Goal: Transaction & Acquisition: Purchase product/service

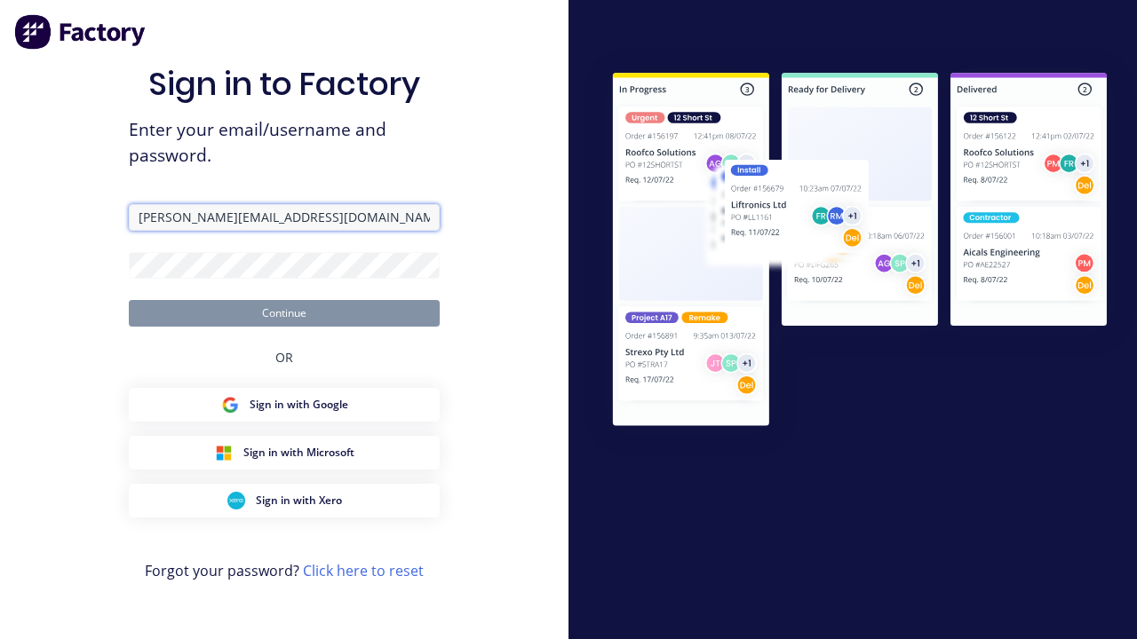
type input "[PERSON_NAME][EMAIL_ADDRESS][DOMAIN_NAME]"
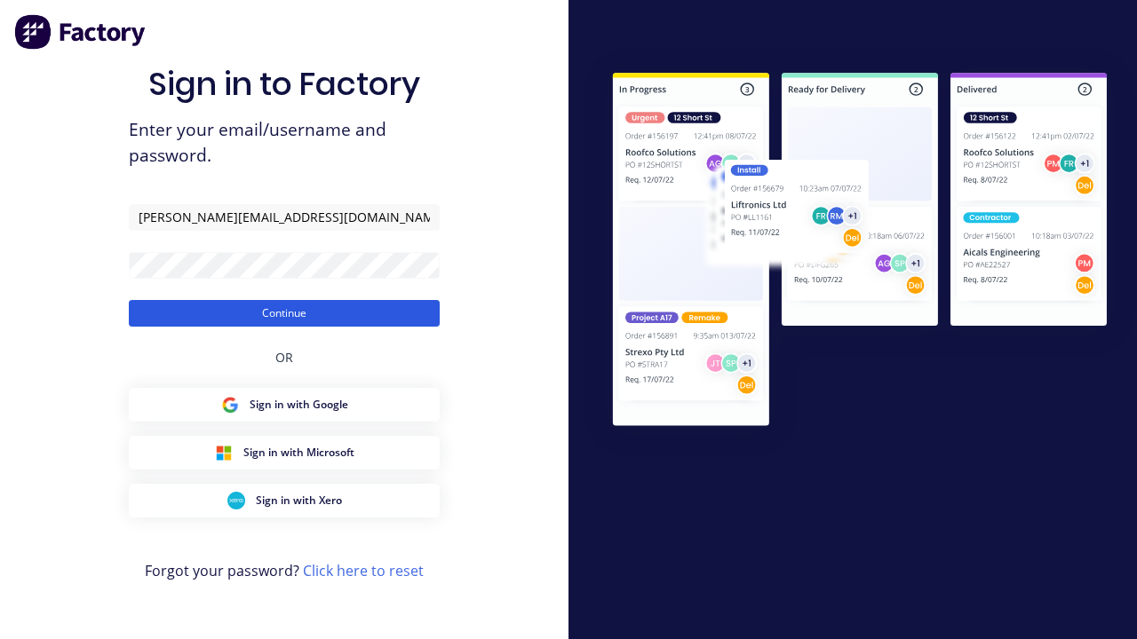
click at [284, 313] on button "Continue" at bounding box center [284, 313] width 311 height 27
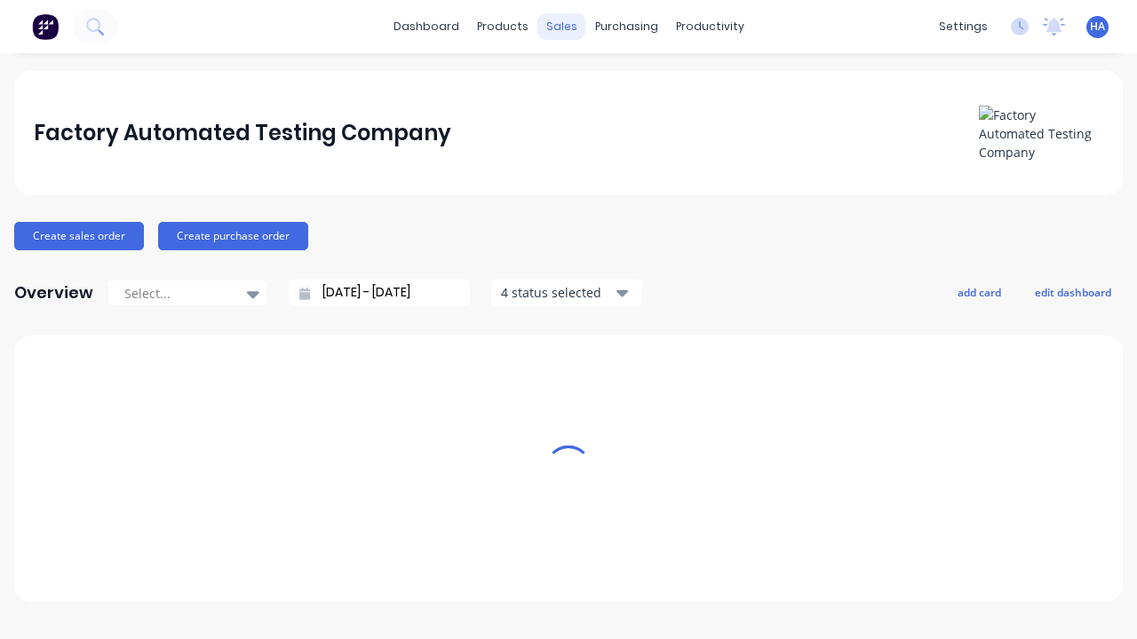
click at [561, 27] on div "sales" at bounding box center [561, 26] width 49 height 27
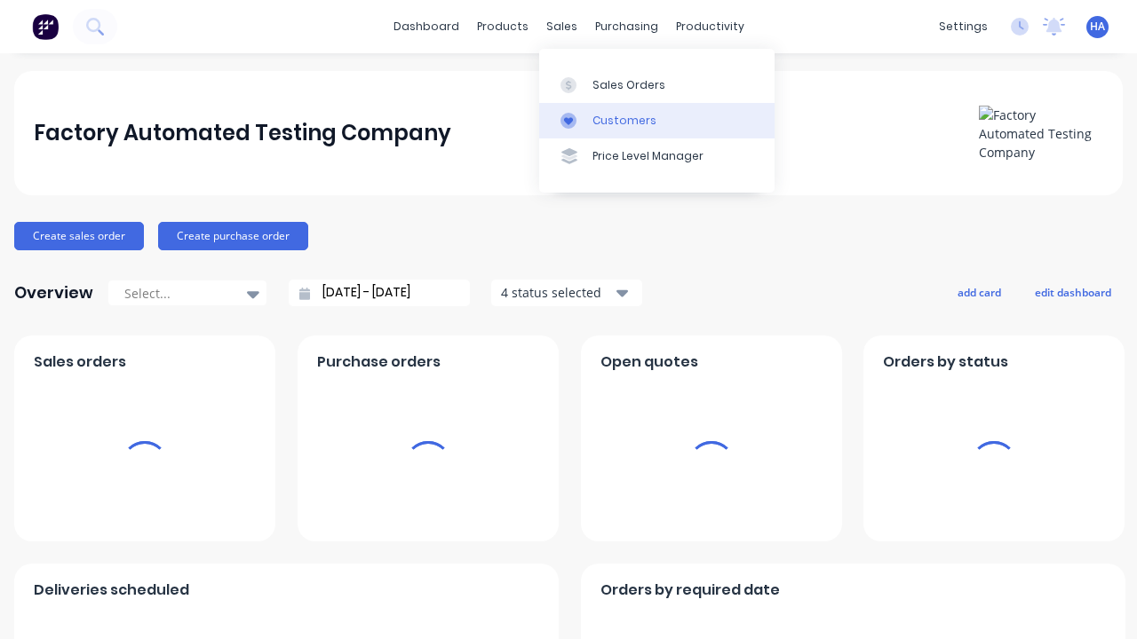
click at [656, 120] on link "Customers" at bounding box center [656, 121] width 235 height 36
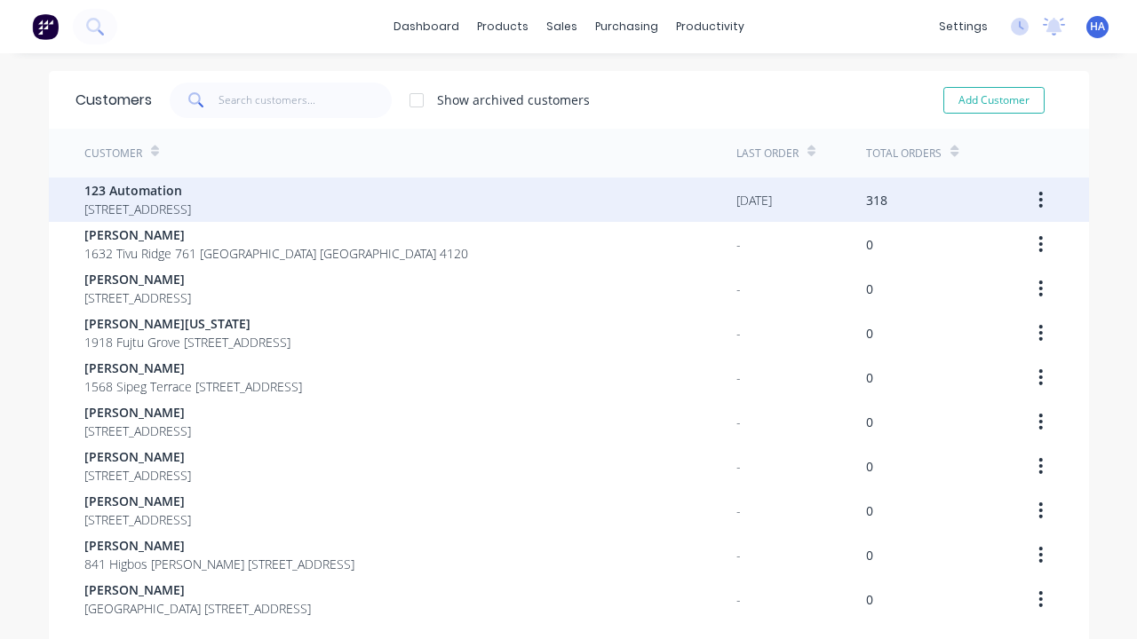
click at [191, 190] on span "123 Automation" at bounding box center [137, 190] width 107 height 19
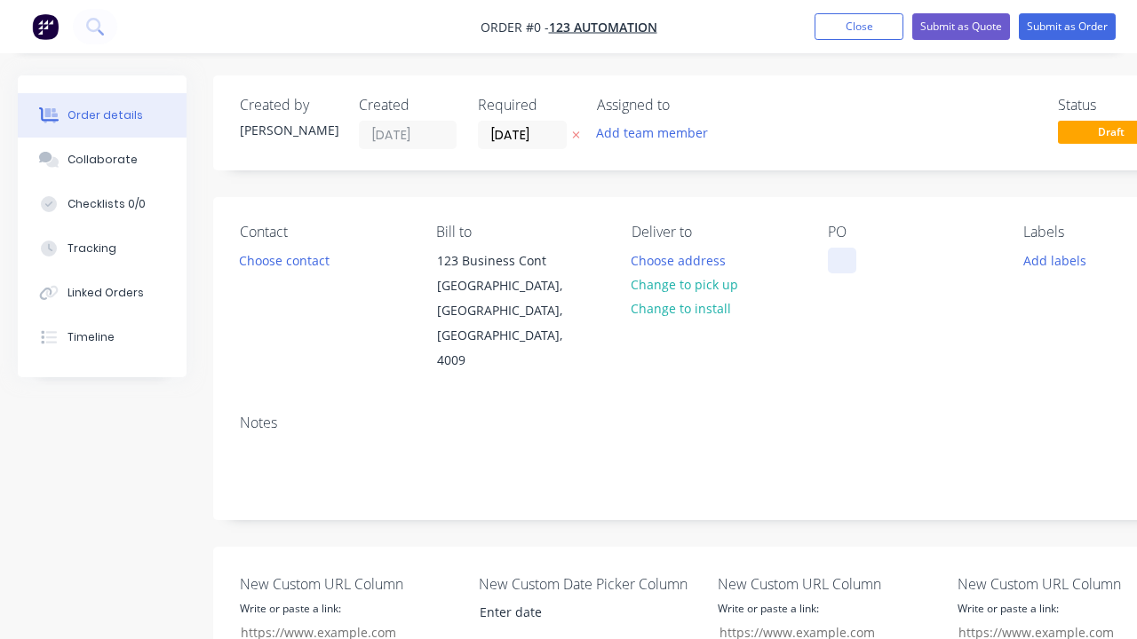
click at [841, 260] on div at bounding box center [842, 261] width 28 height 26
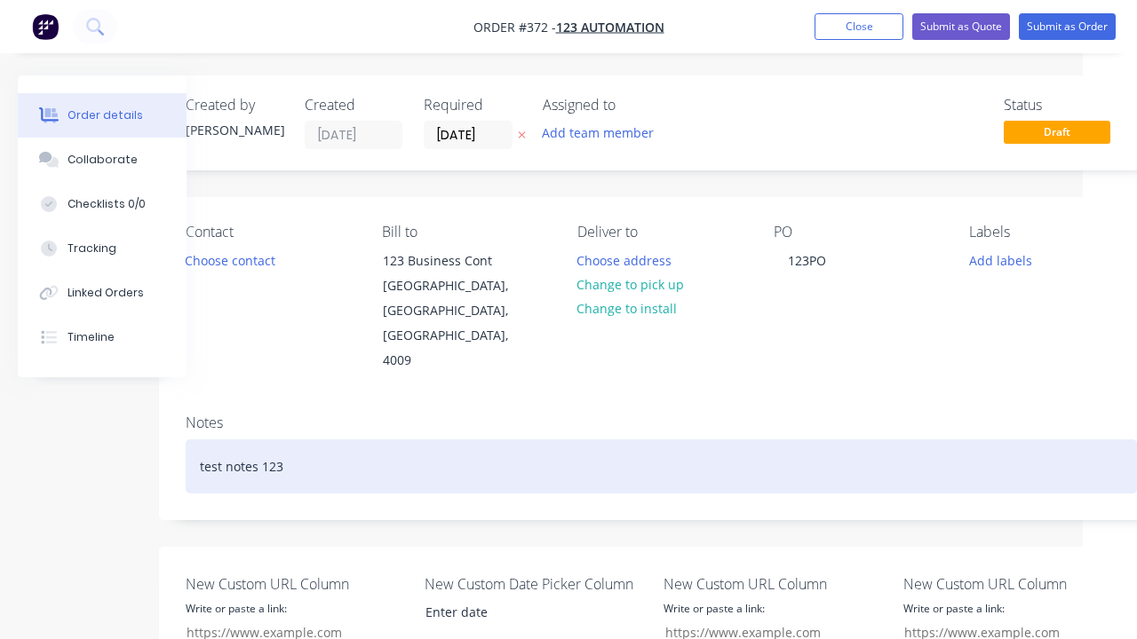
scroll to position [633, 54]
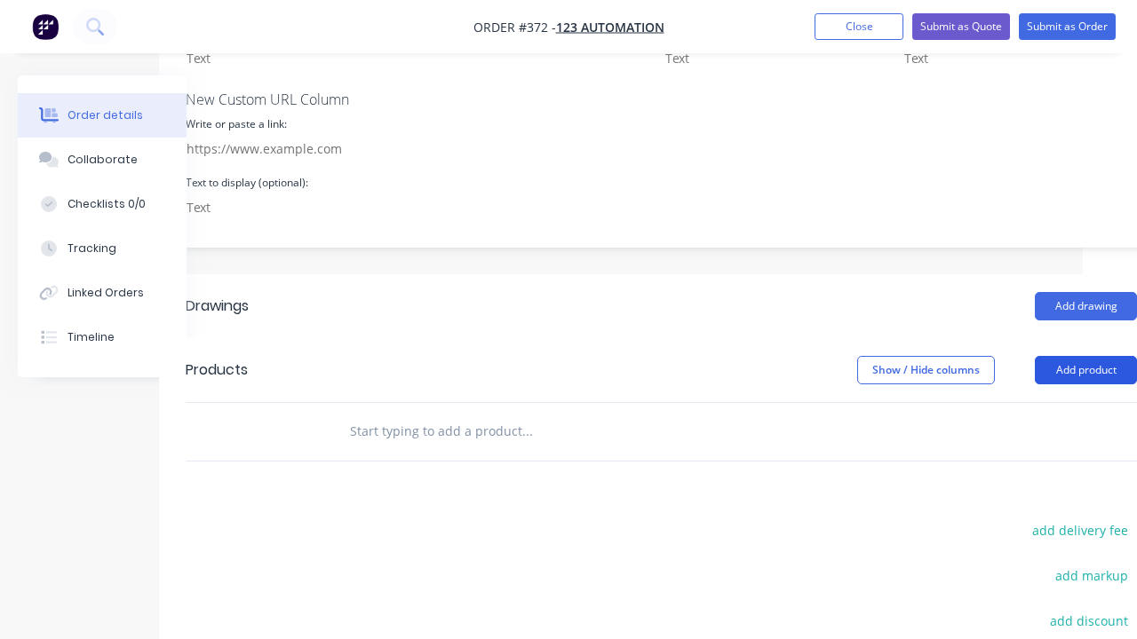
click at [1085, 356] on button "Add product" at bounding box center [1086, 370] width 102 height 28
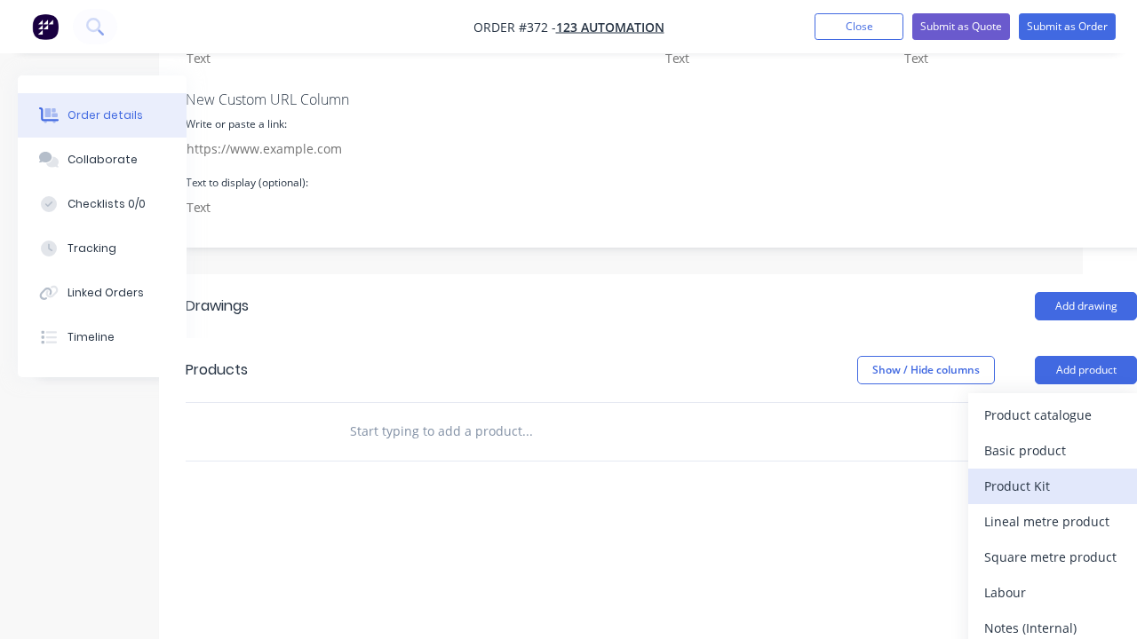
click at [1052, 473] on div "Product Kit" at bounding box center [1052, 486] width 137 height 26
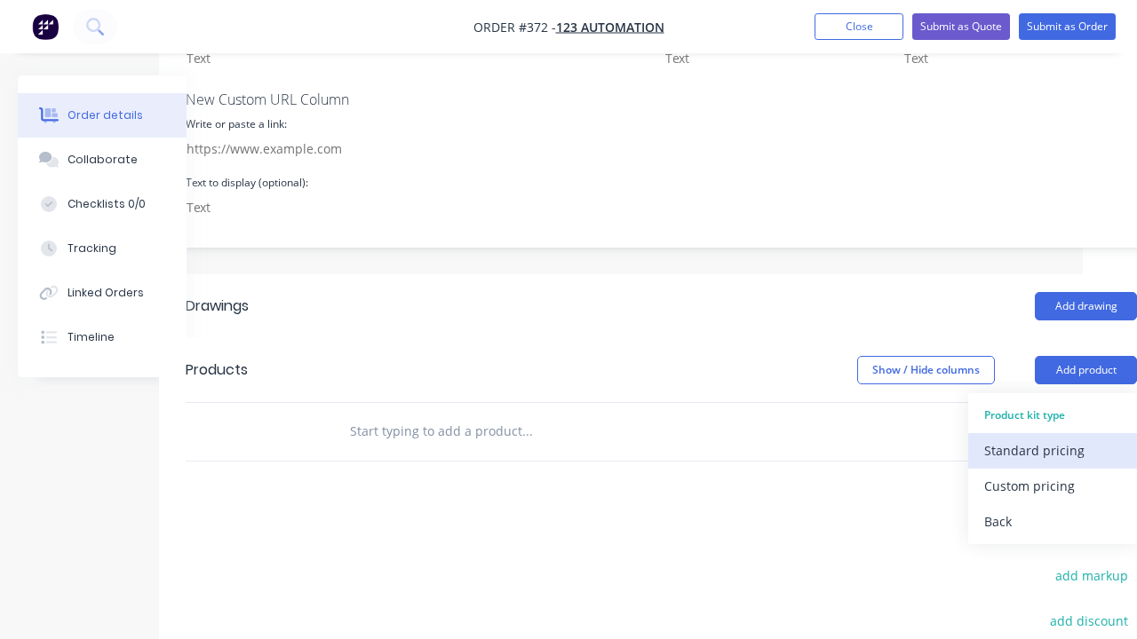
click at [1052, 438] on div "Standard pricing" at bounding box center [1052, 451] width 137 height 26
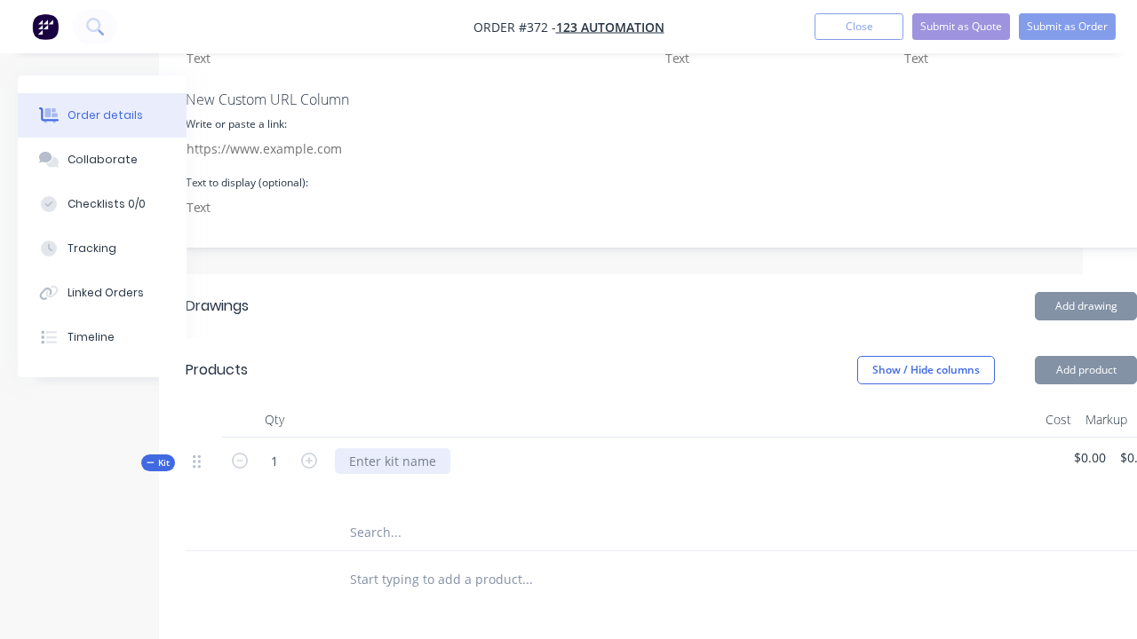
click at [391, 448] on div at bounding box center [392, 461] width 115 height 26
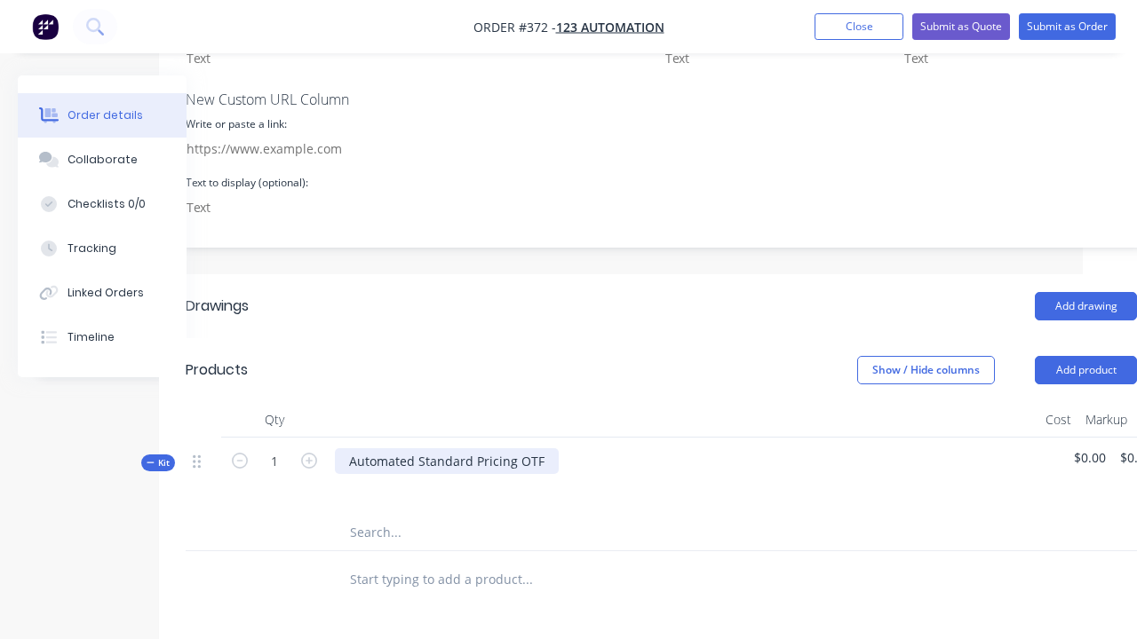
scroll to position [633, 179]
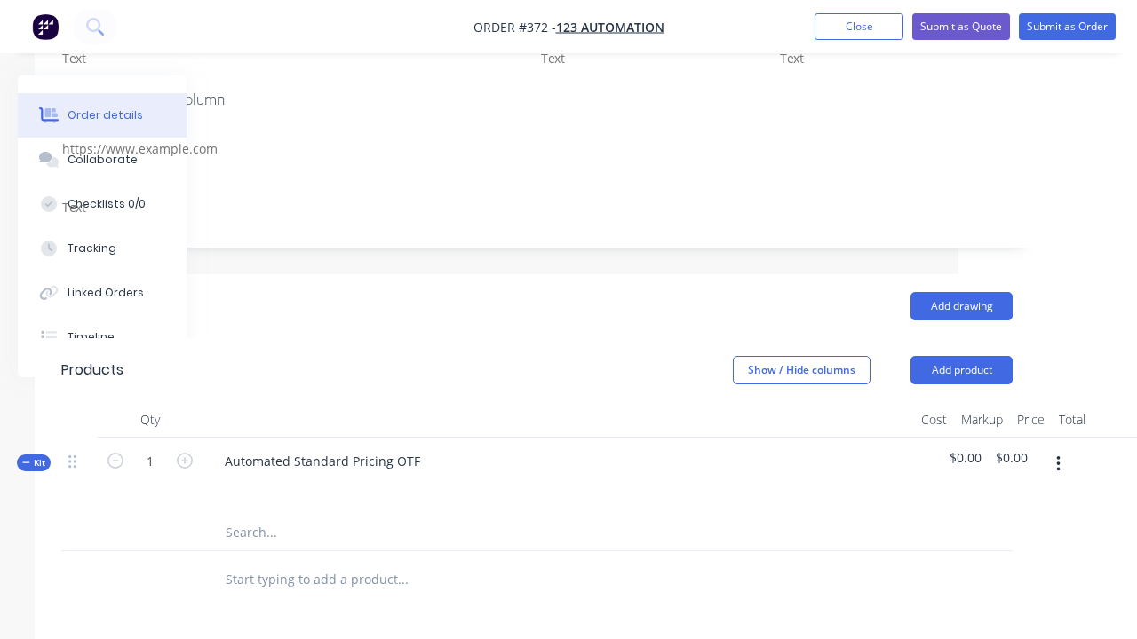
click at [1057, 456] on icon "button" at bounding box center [1058, 464] width 4 height 16
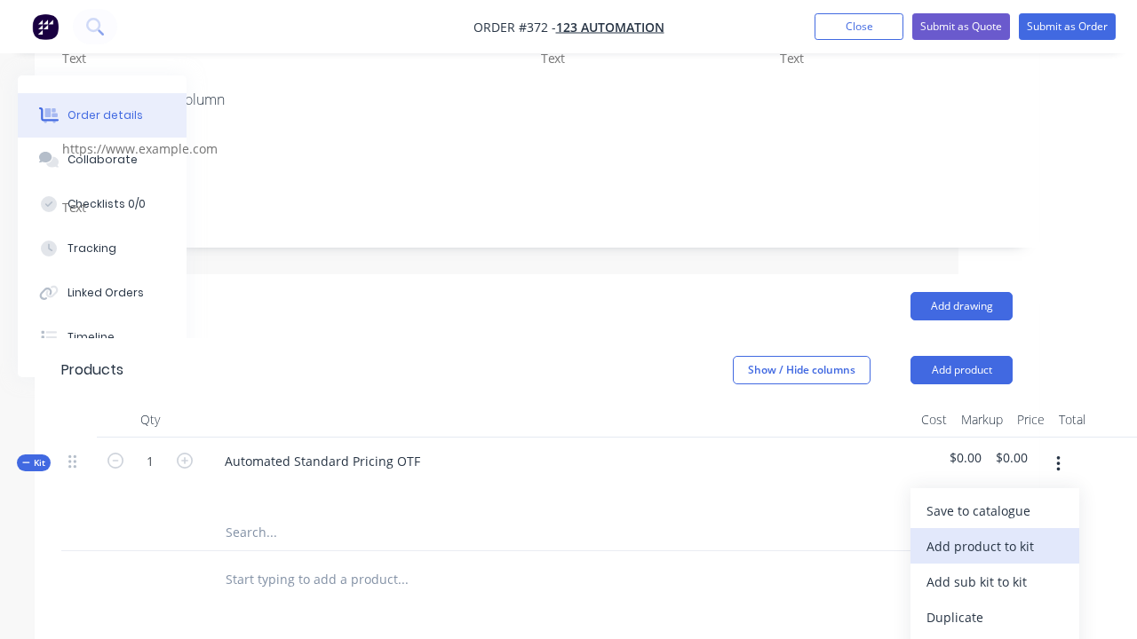
click at [994, 534] on div "Add product to kit" at bounding box center [994, 547] width 137 height 26
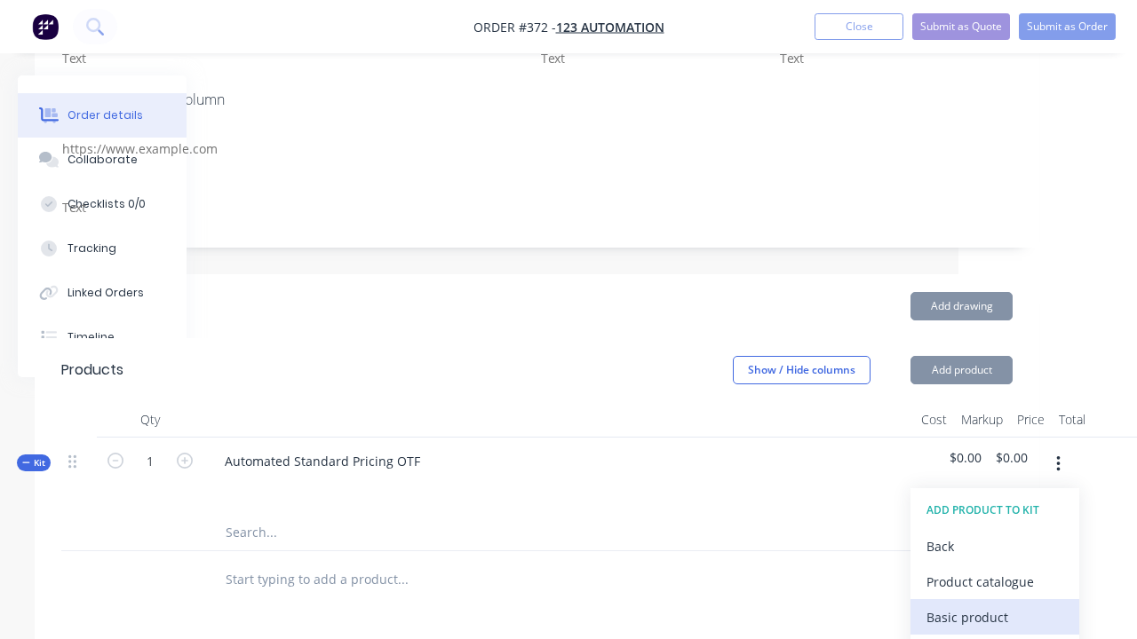
click at [994, 605] on div "Basic product" at bounding box center [994, 618] width 137 height 26
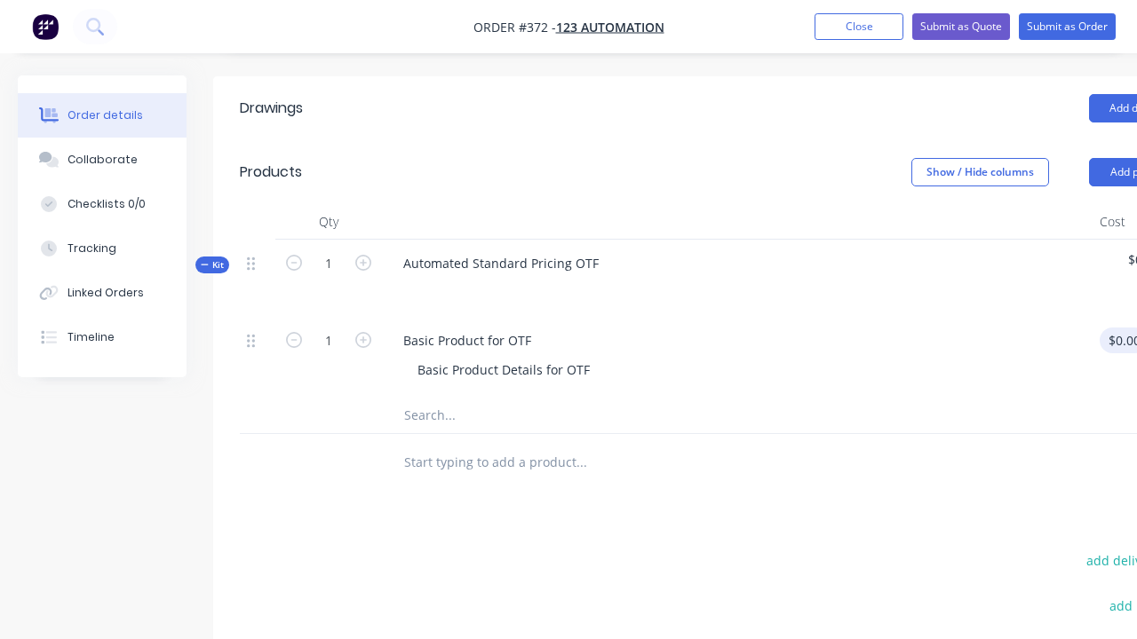
click at [1116, 317] on div "1 Basic Product for OTF Basic Product Details for OTF $0.00 $0.00 % $0.00 $0.00…" at bounding box center [715, 357] width 951 height 81
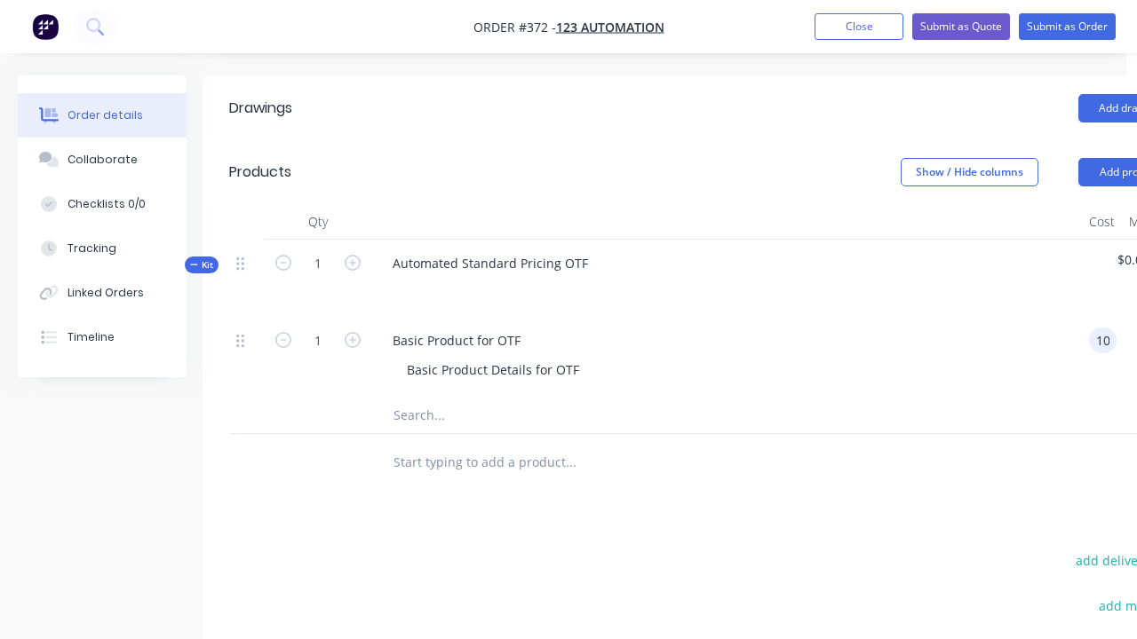
scroll to position [0, 0]
click at [1126, 317] on div "%" at bounding box center [1148, 357] width 45 height 81
type input "$100.00"
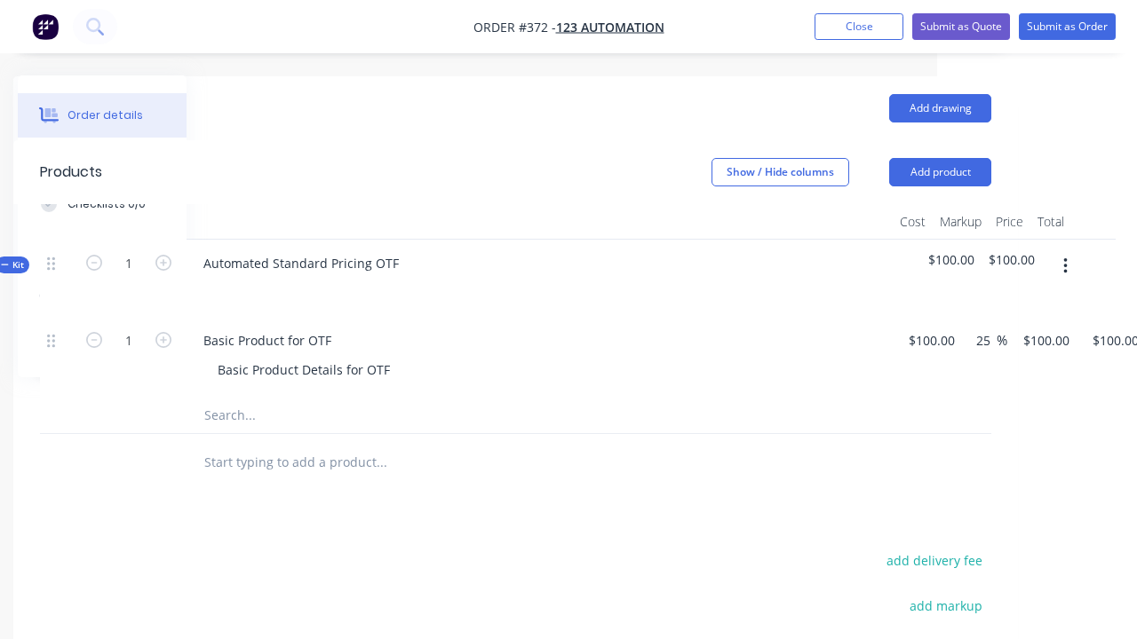
type input "25"
click at [1064, 258] on icon "button" at bounding box center [1065, 266] width 4 height 16
type input "$125.00"
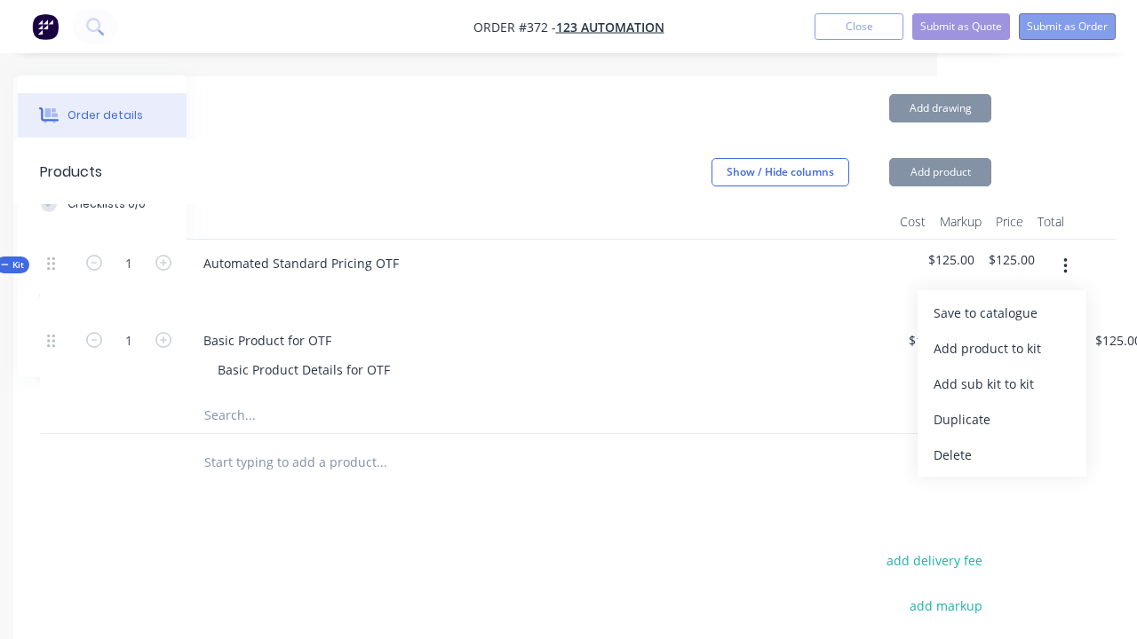
click at [1067, 27] on button "Submit as Order" at bounding box center [1067, 26] width 97 height 27
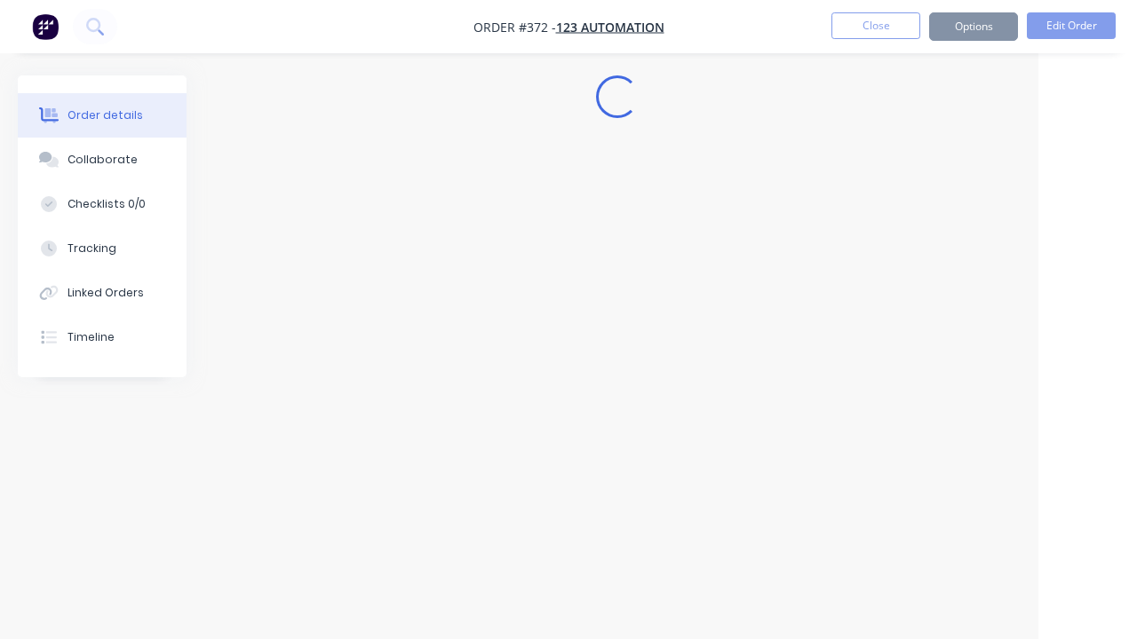
scroll to position [0, 99]
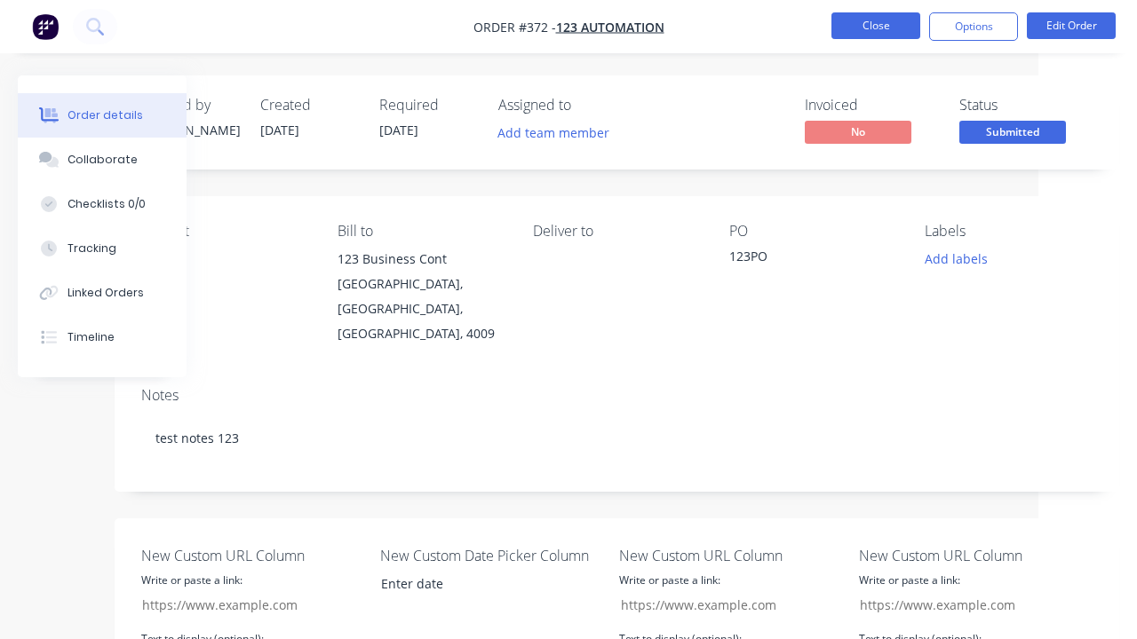
click at [876, 26] on button "Close" at bounding box center [875, 25] width 89 height 27
